Goal: Check status: Check status

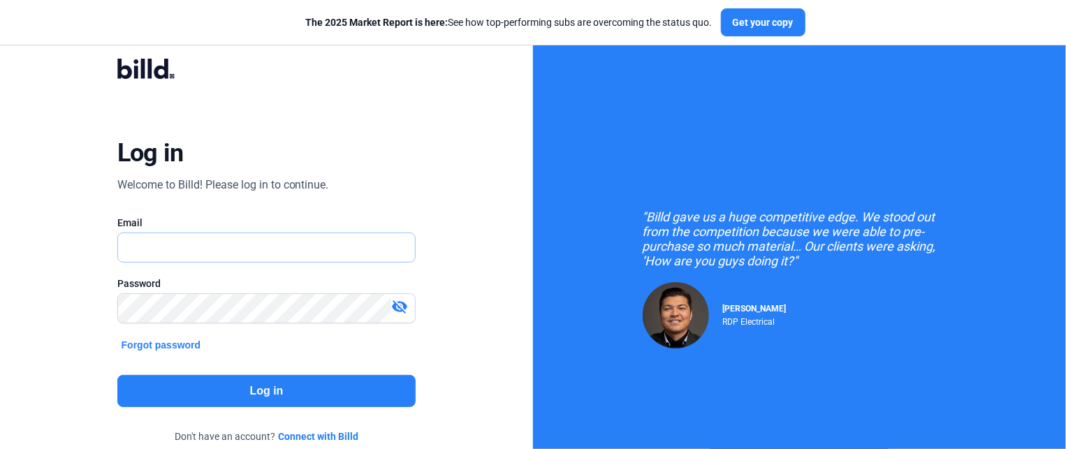
type input "[EMAIL_ADDRESS][DOMAIN_NAME]"
click at [268, 404] on button "Log in" at bounding box center [266, 391] width 299 height 32
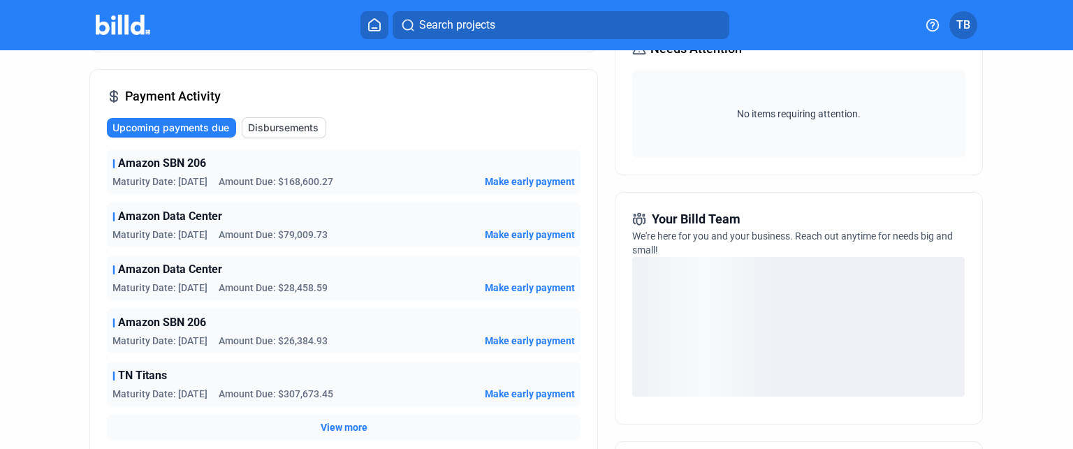
scroll to position [70, 0]
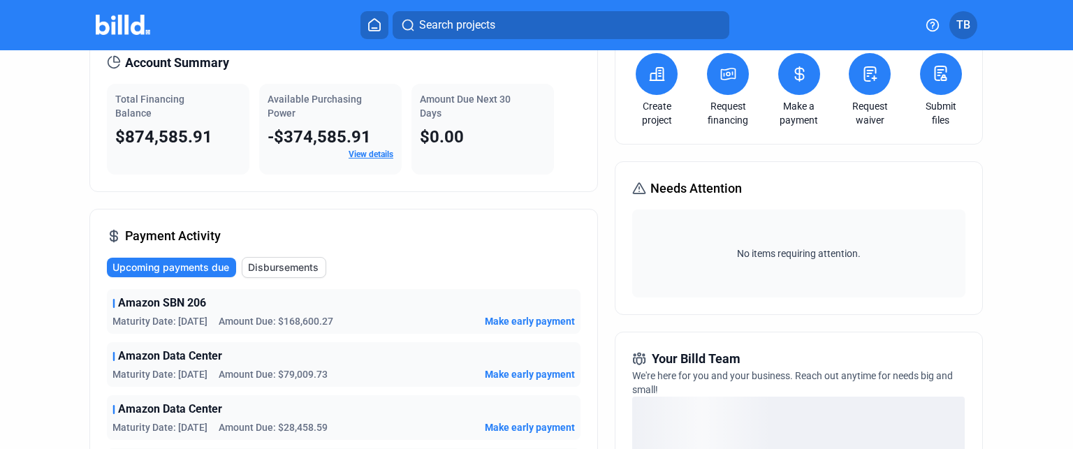
click at [273, 269] on span "Disbursements" at bounding box center [283, 268] width 71 height 14
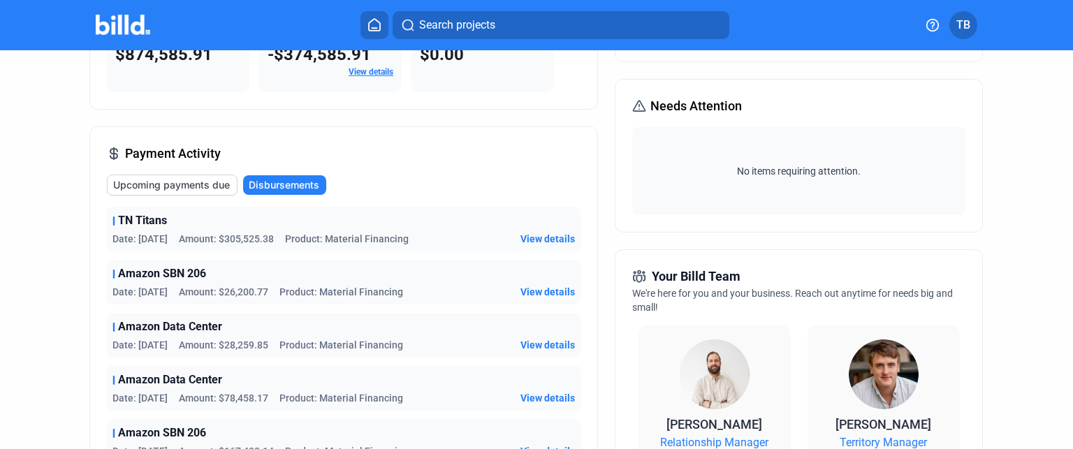
scroll to position [280, 0]
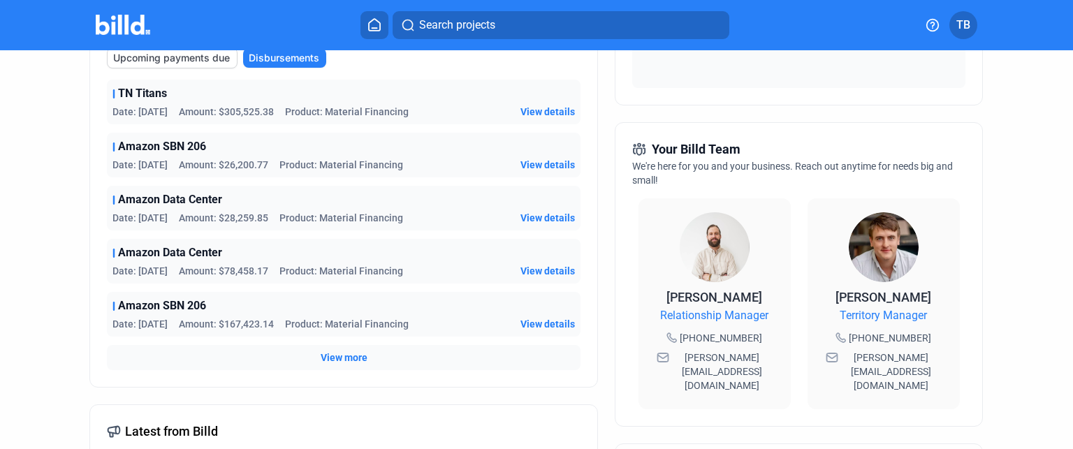
click at [335, 363] on span "View more" at bounding box center [344, 358] width 47 height 14
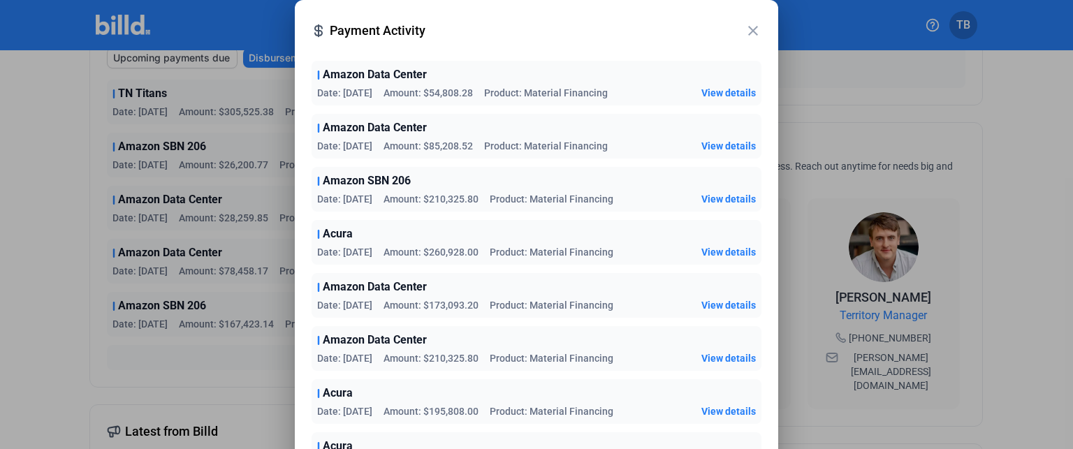
scroll to position [171, 0]
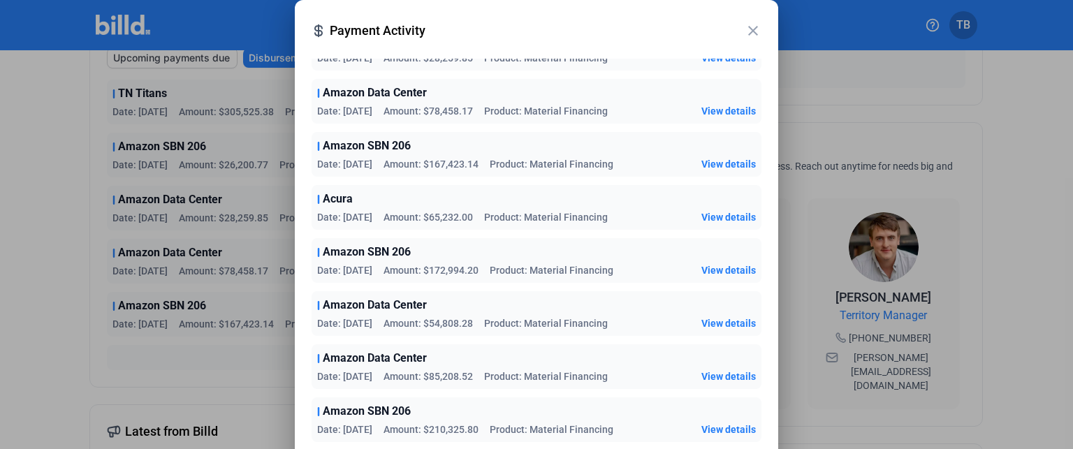
click at [709, 221] on span "View details" at bounding box center [729, 217] width 55 height 14
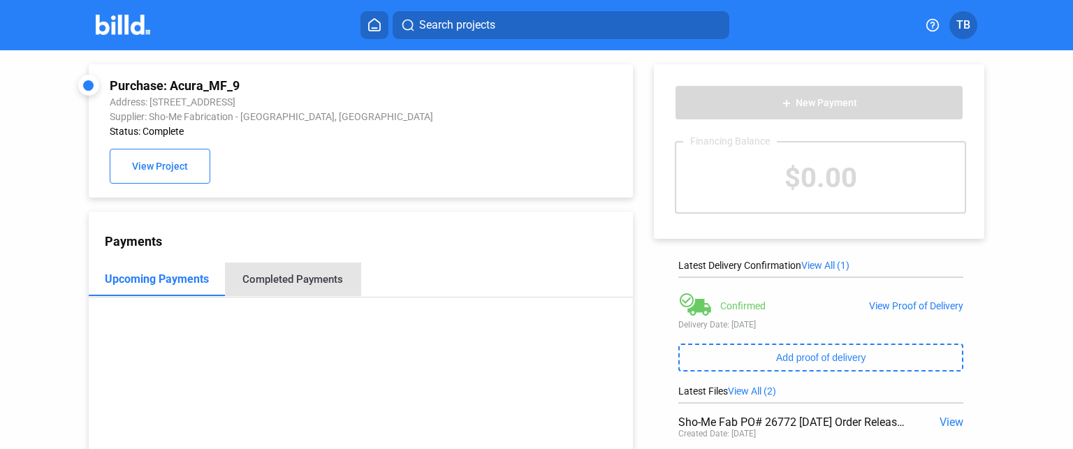
click at [301, 285] on div "Completed Payments" at bounding box center [292, 279] width 101 height 13
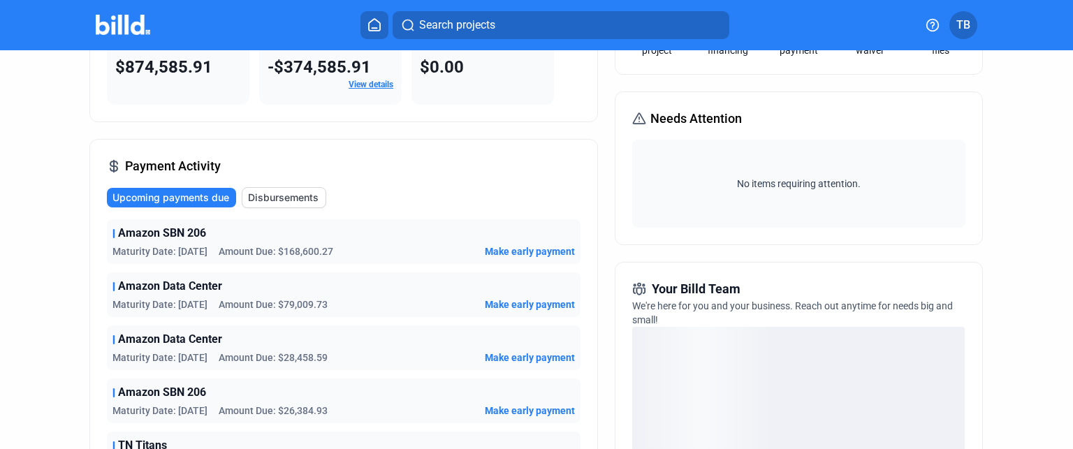
scroll to position [140, 0]
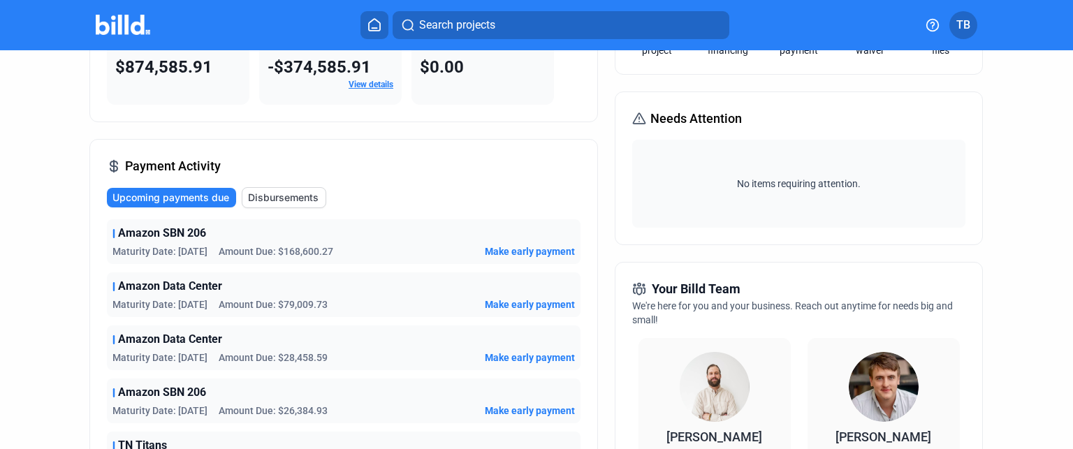
click at [298, 197] on span "Disbursements" at bounding box center [283, 198] width 71 height 14
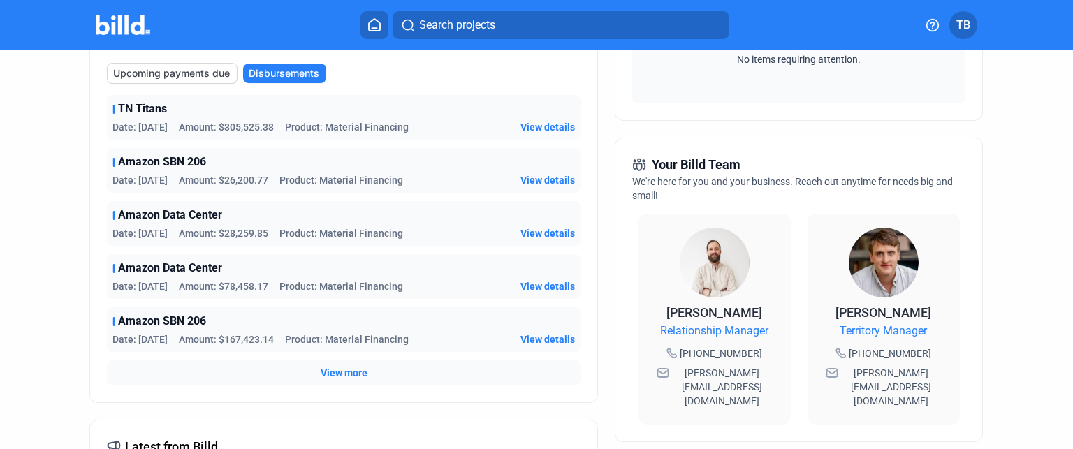
scroll to position [349, 0]
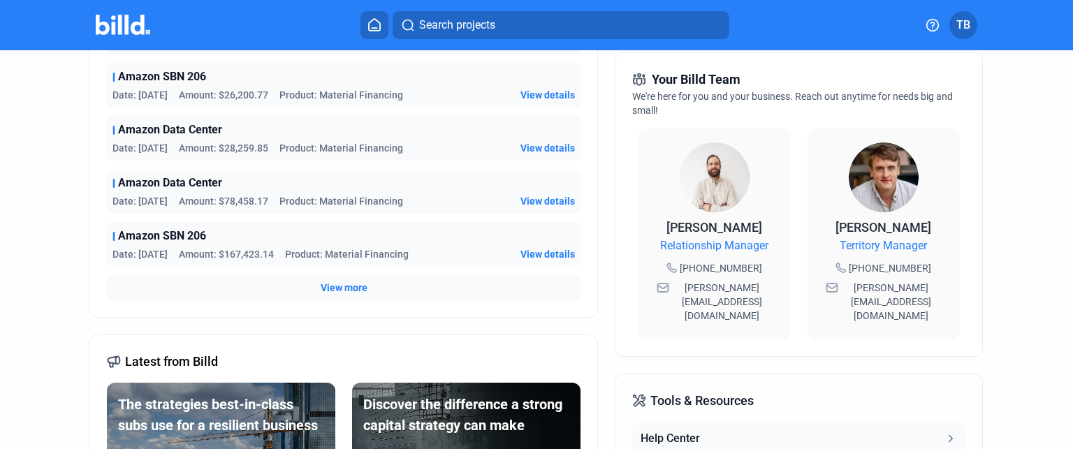
click at [346, 284] on span "View more" at bounding box center [344, 288] width 47 height 14
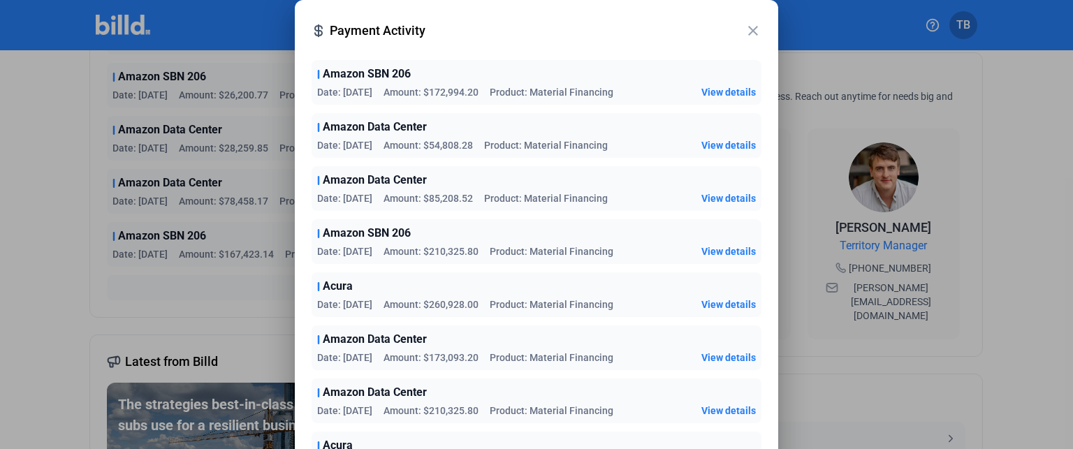
scroll to position [419, 0]
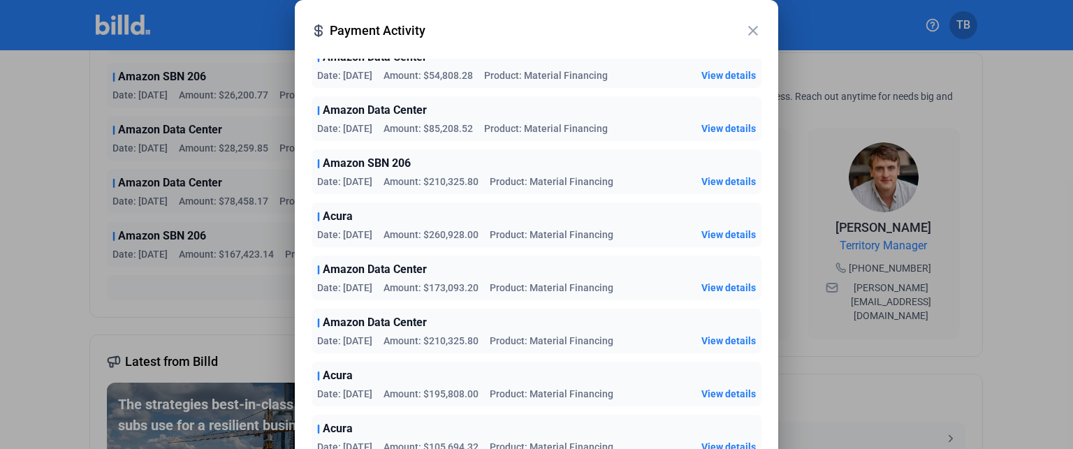
drag, startPoint x: 31, startPoint y: 200, endPoint x: 48, endPoint y: 103, distance: 98.5
click at [31, 198] on div at bounding box center [536, 224] width 1073 height 449
click at [121, 22] on div at bounding box center [536, 224] width 1073 height 449
click at [750, 27] on mat-icon "close" at bounding box center [753, 30] width 17 height 17
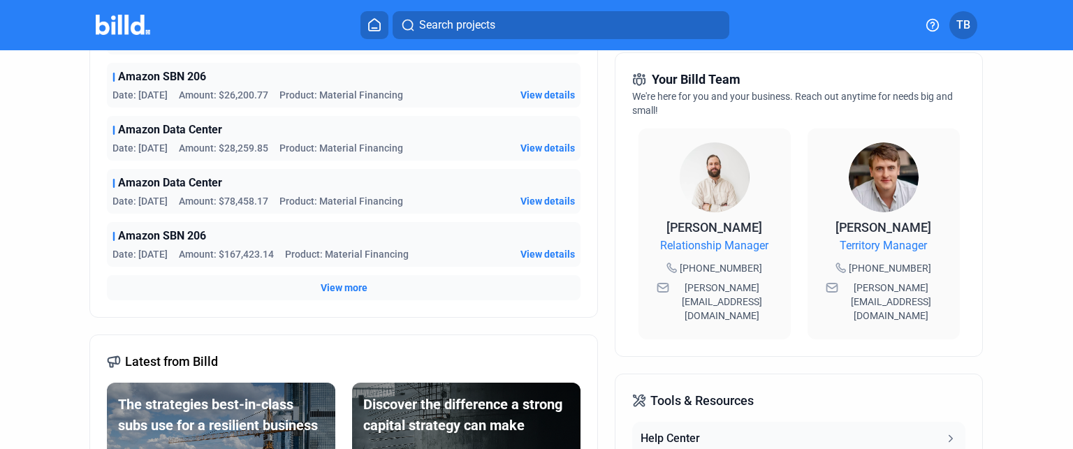
click at [126, 27] on img at bounding box center [123, 25] width 55 height 20
click at [129, 24] on img at bounding box center [123, 25] width 55 height 20
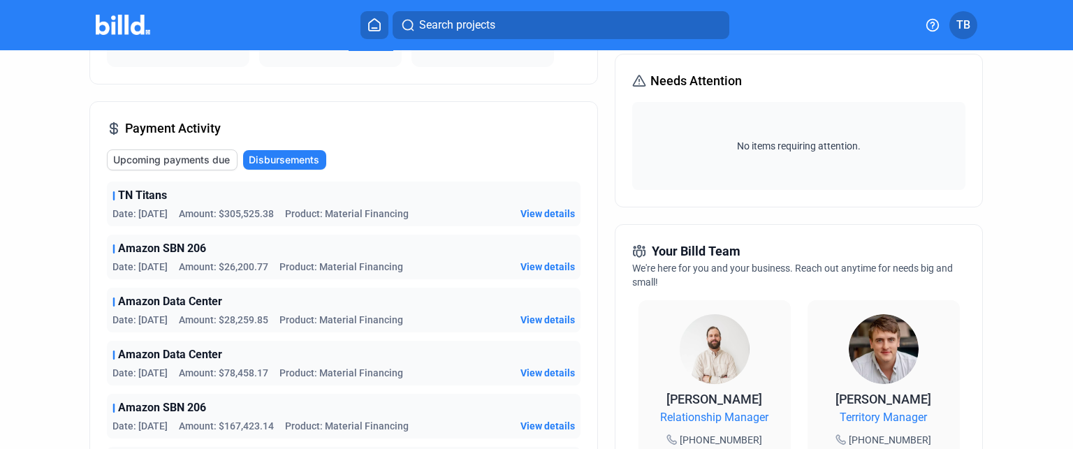
scroll to position [70, 0]
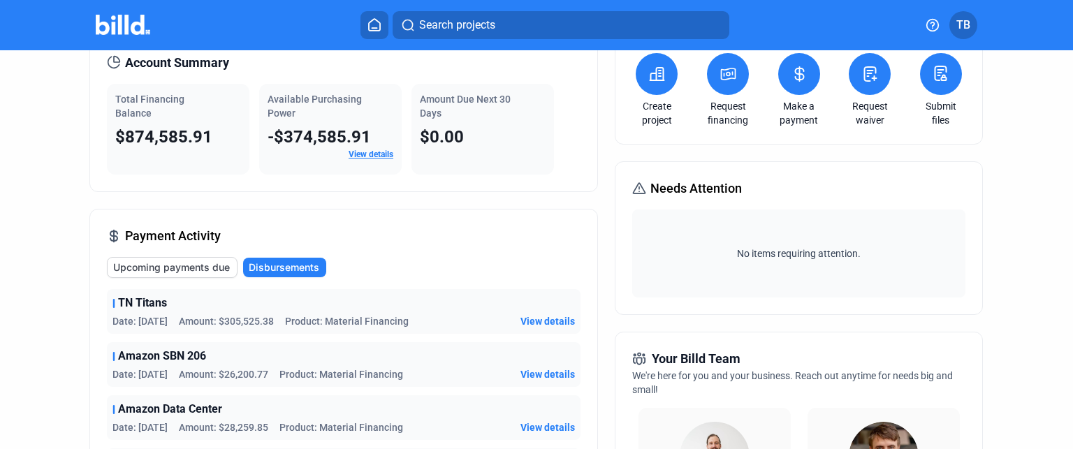
click at [129, 22] on img at bounding box center [123, 25] width 55 height 20
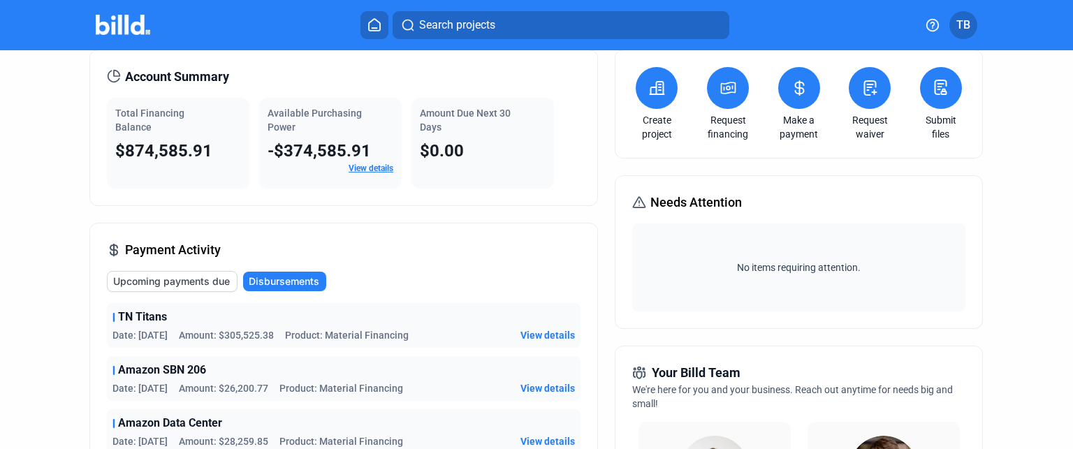
scroll to position [0, 0]
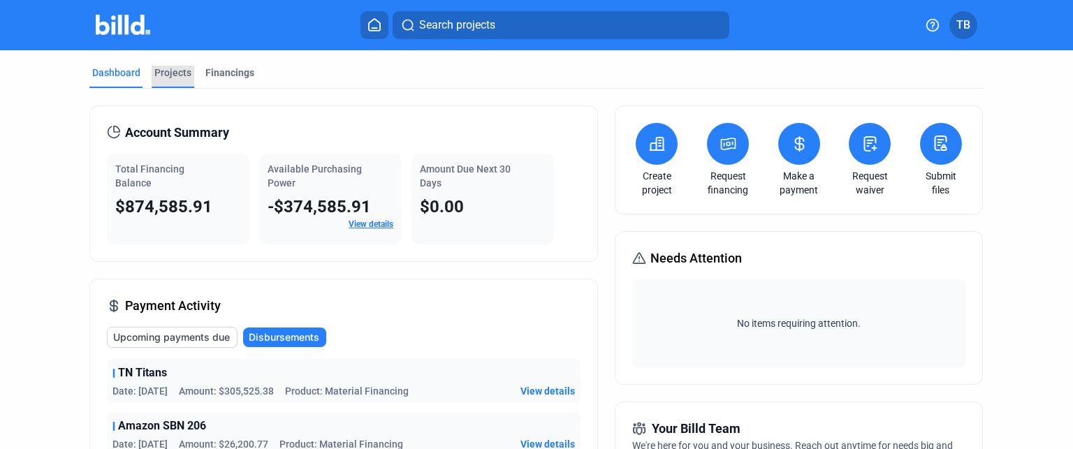
click at [177, 70] on div "Projects" at bounding box center [172, 73] width 37 height 14
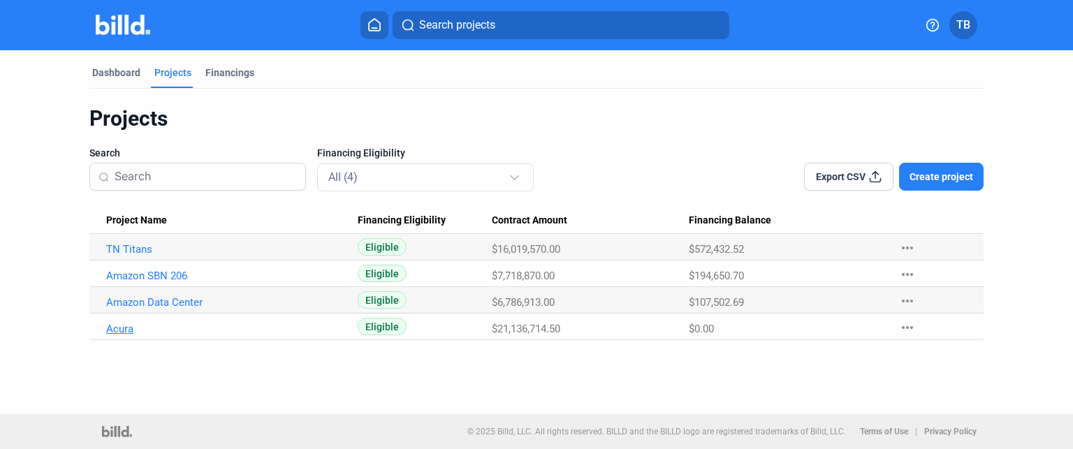
click at [121, 325] on link "Acura" at bounding box center [227, 329] width 242 height 13
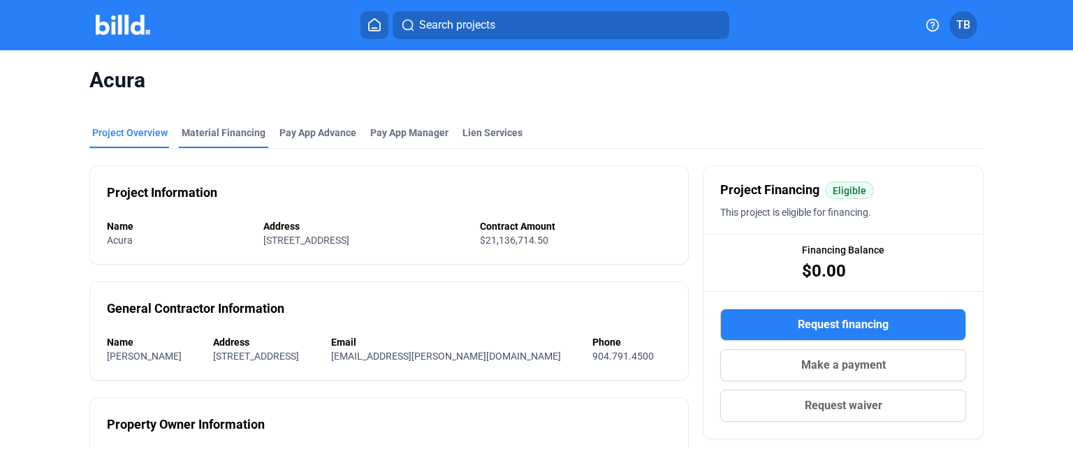
click at [224, 131] on div "Material Financing" at bounding box center [224, 133] width 84 height 14
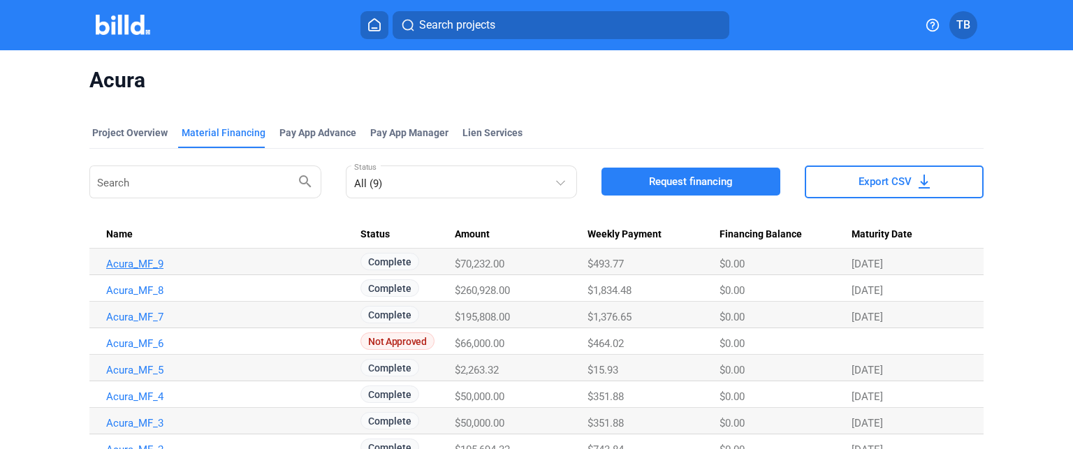
click at [151, 262] on link "Acura_MF_9" at bounding box center [227, 264] width 242 height 13
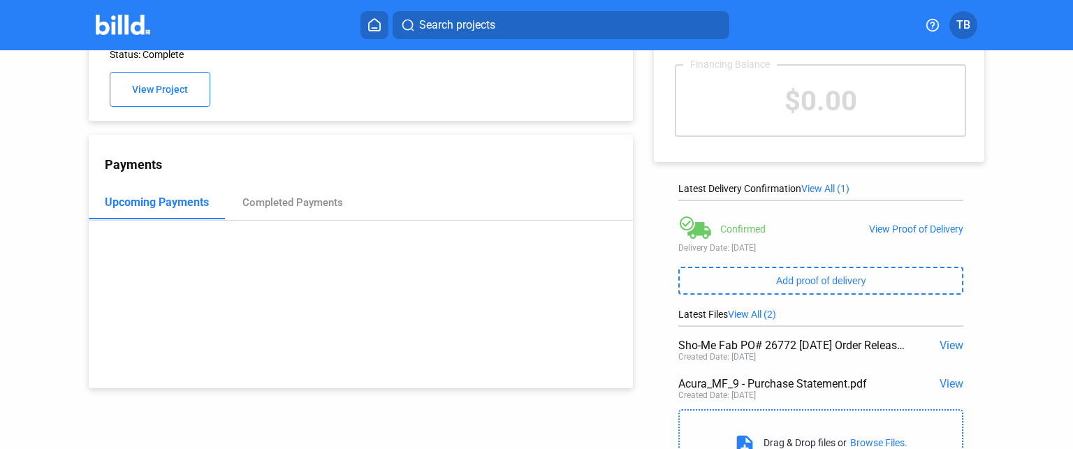
scroll to position [152, 0]
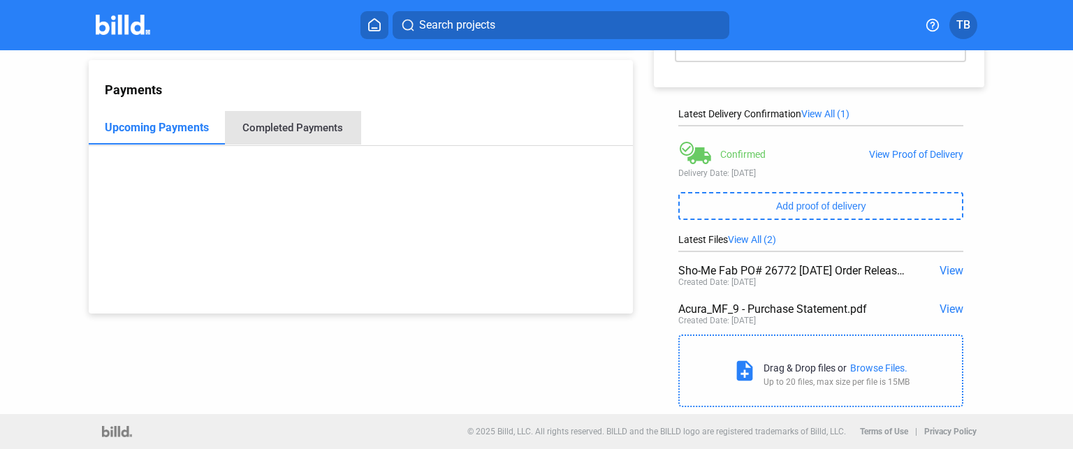
click at [315, 125] on div "Completed Payments" at bounding box center [292, 128] width 101 height 13
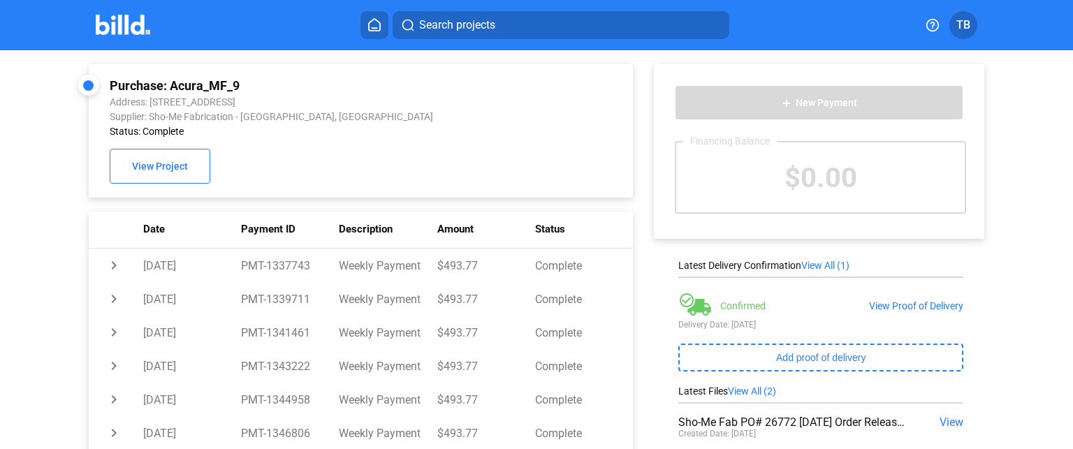
scroll to position [280, 0]
